Goal: Communication & Community: Answer question/provide support

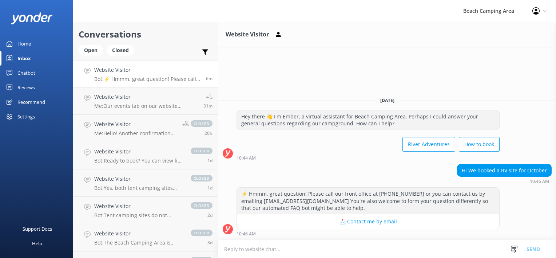
click at [134, 73] on h4 "Website Visitor" at bounding box center [147, 70] width 106 height 8
click at [87, 51] on div "Open" at bounding box center [91, 50] width 24 height 11
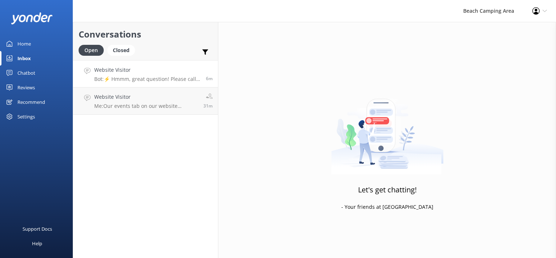
click at [108, 76] on p "Bot: ⚡ Hmmm, great question! Please call our front office at [PHONE_NUMBER] or …" at bounding box center [147, 79] width 106 height 7
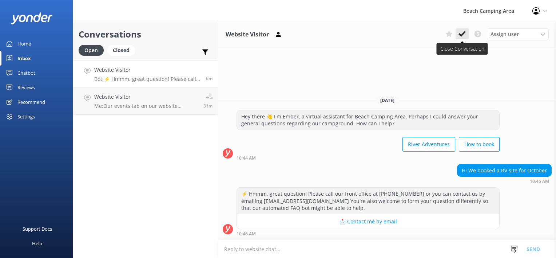
click at [459, 34] on icon at bounding box center [462, 33] width 7 height 7
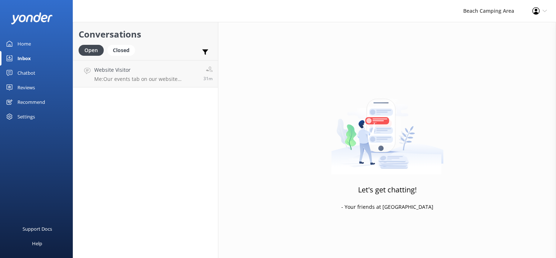
click at [119, 99] on div "Conversations Open Closed Important Converted Assigned to me Unassigned Website…" at bounding box center [146, 140] width 146 height 236
click at [125, 76] on p "Me: Our events tab on our website [DOMAIN_NAME] will lists all event details th…" at bounding box center [146, 79] width 104 height 7
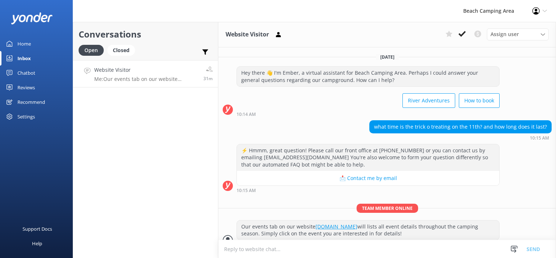
scroll to position [10, 0]
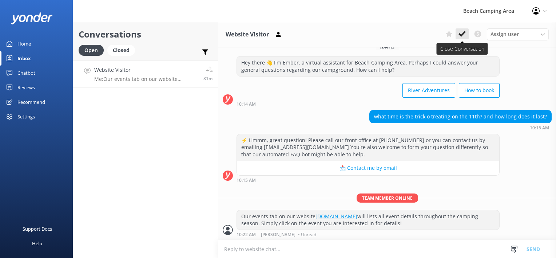
click at [461, 36] on use at bounding box center [462, 34] width 7 height 6
